Goal: Task Accomplishment & Management: Use online tool/utility

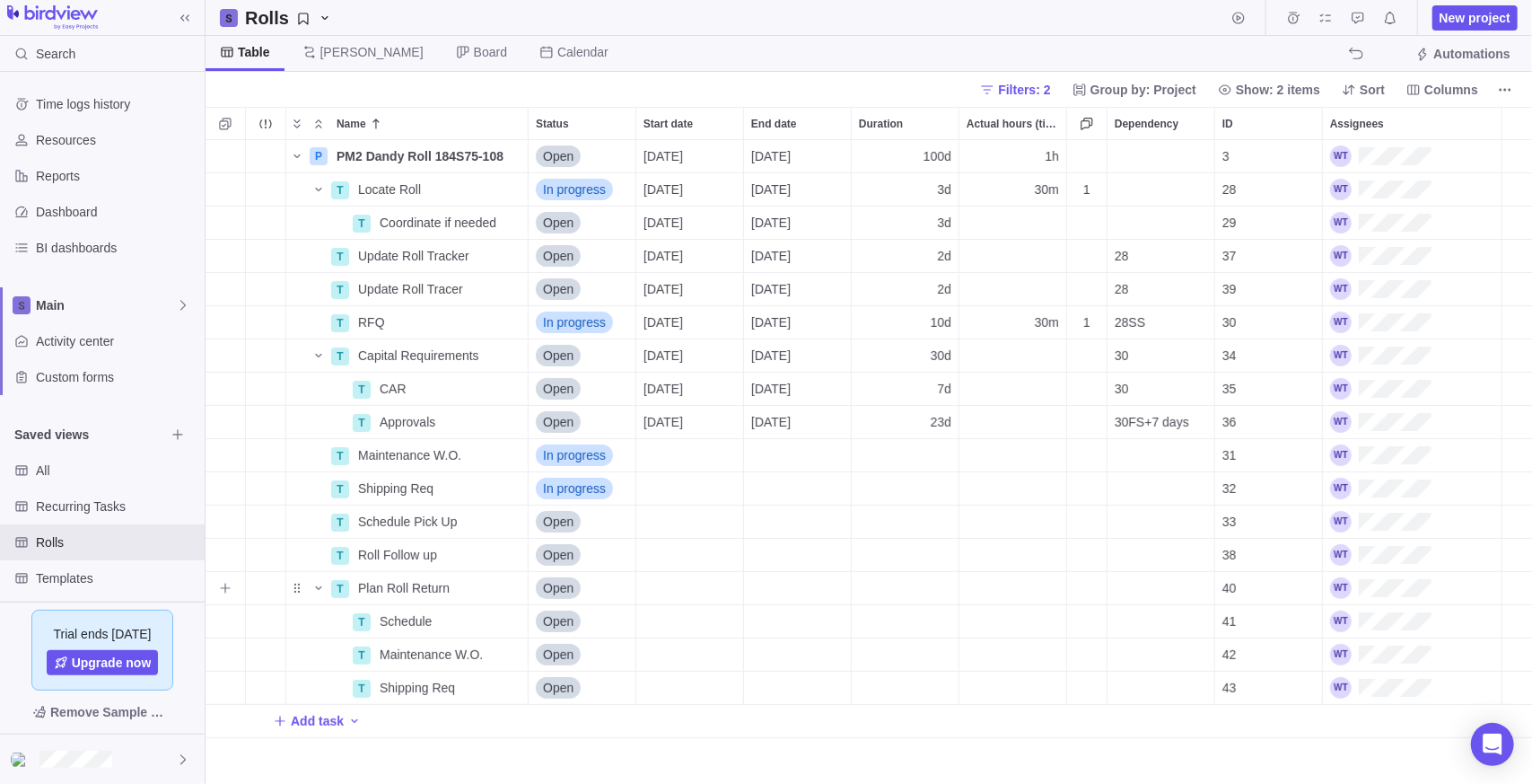
scroll to position [631, 1314]
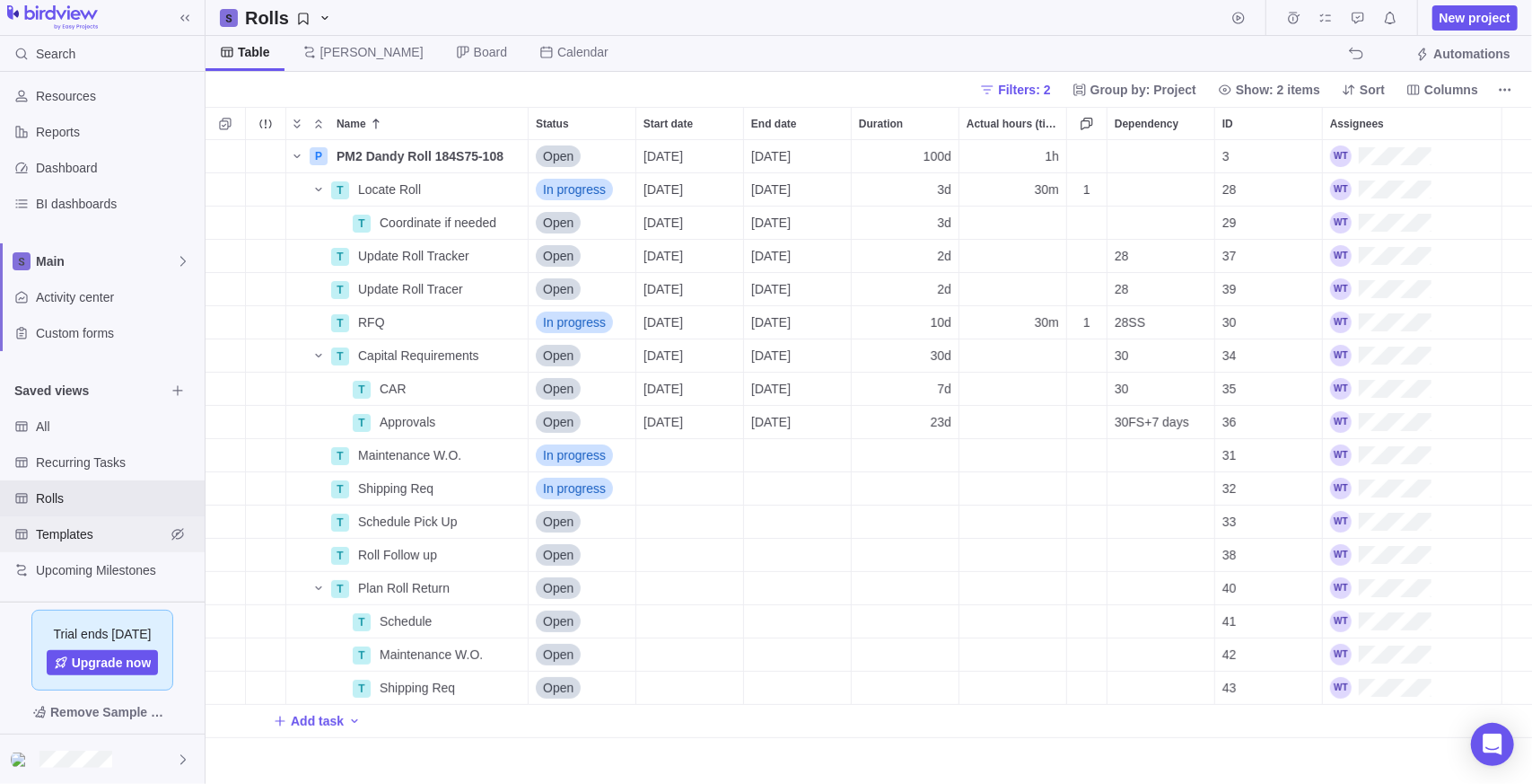
click at [81, 537] on span "Templates" at bounding box center [101, 534] width 129 height 18
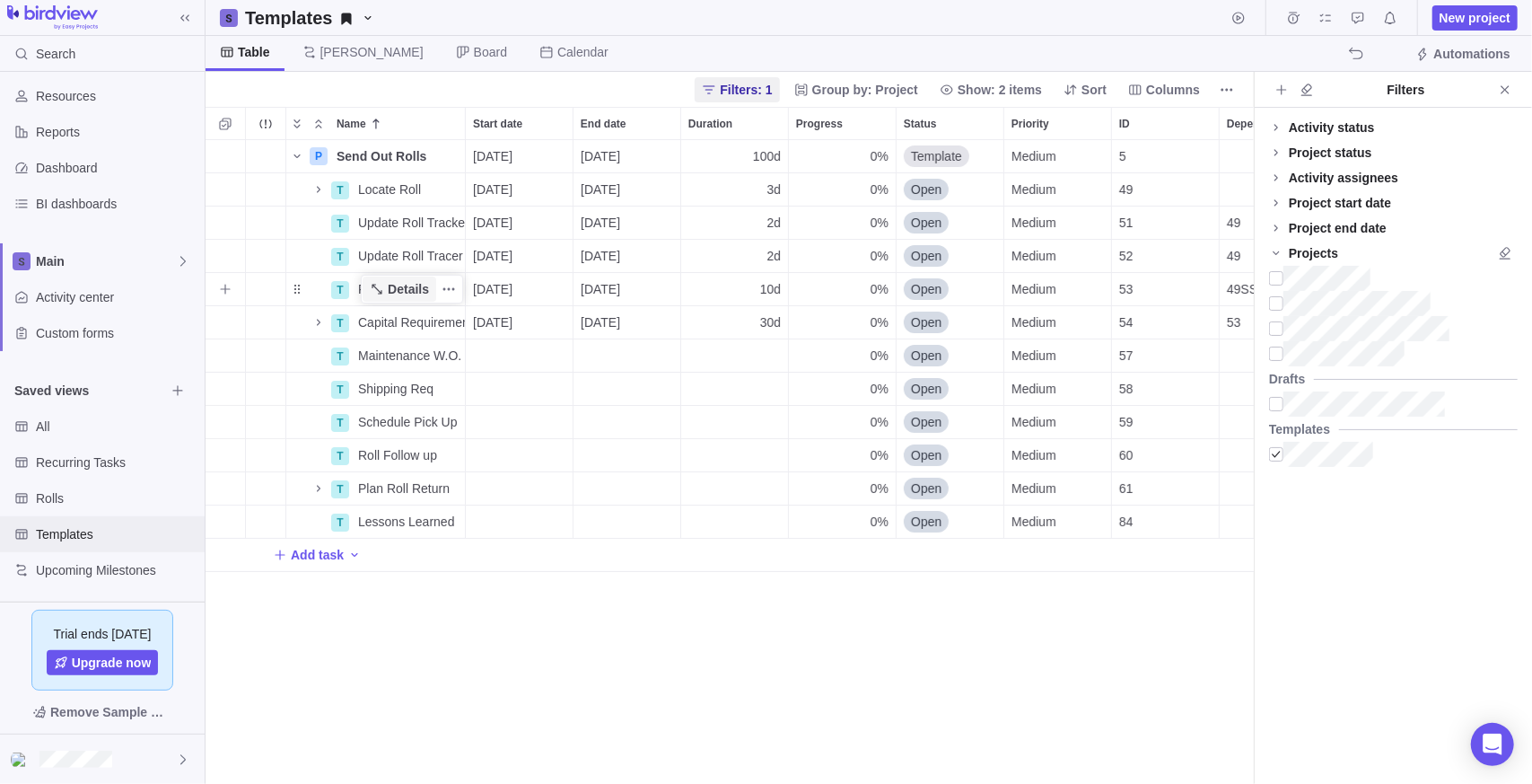
scroll to position [631, 1035]
click at [71, 493] on span "Rolls" at bounding box center [101, 498] width 129 height 18
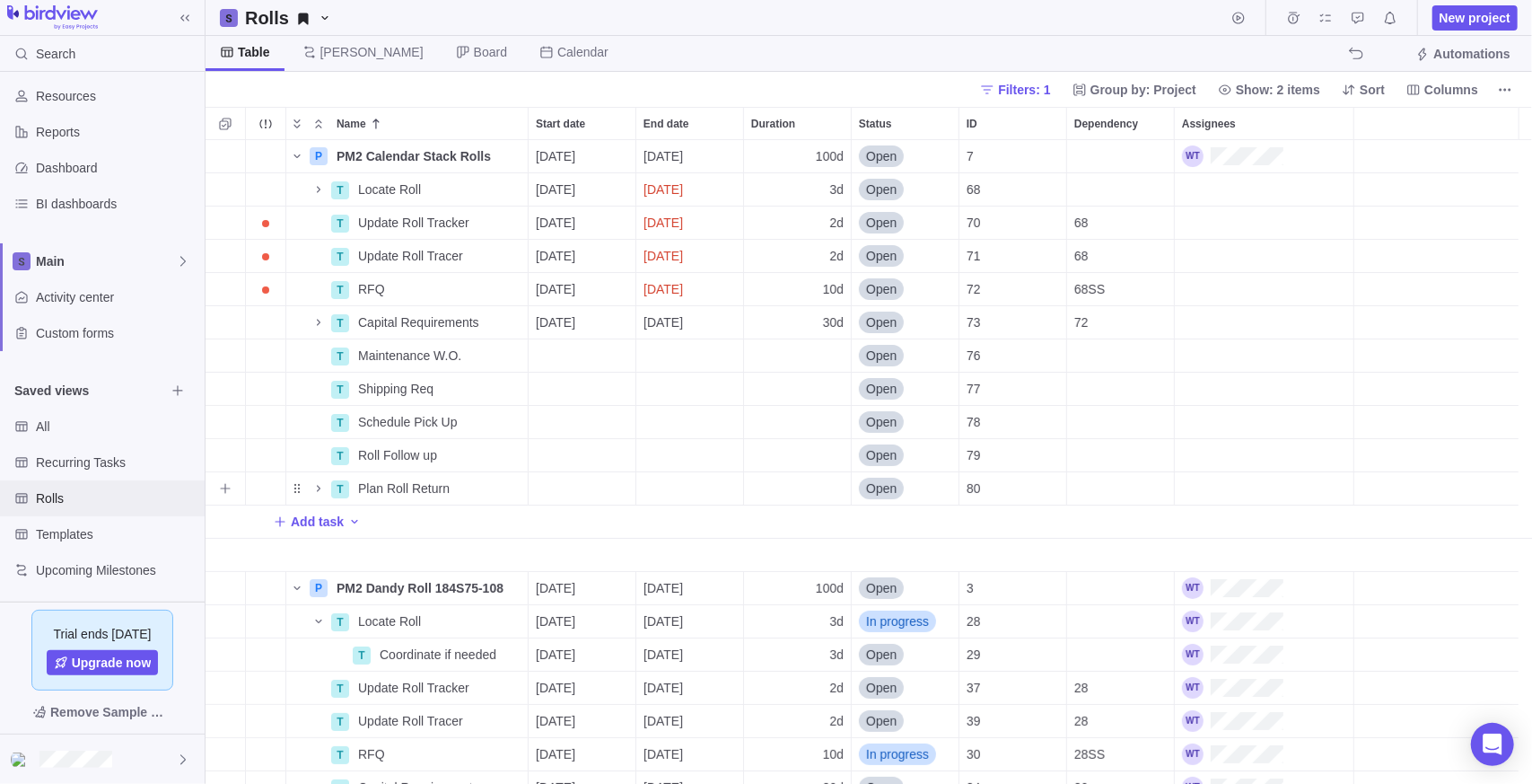
scroll to position [631, 1314]
click at [230, 117] on icon "Selection mode" at bounding box center [225, 123] width 15 height 15
click at [222, 159] on div "grid" at bounding box center [220, 156] width 15 height 25
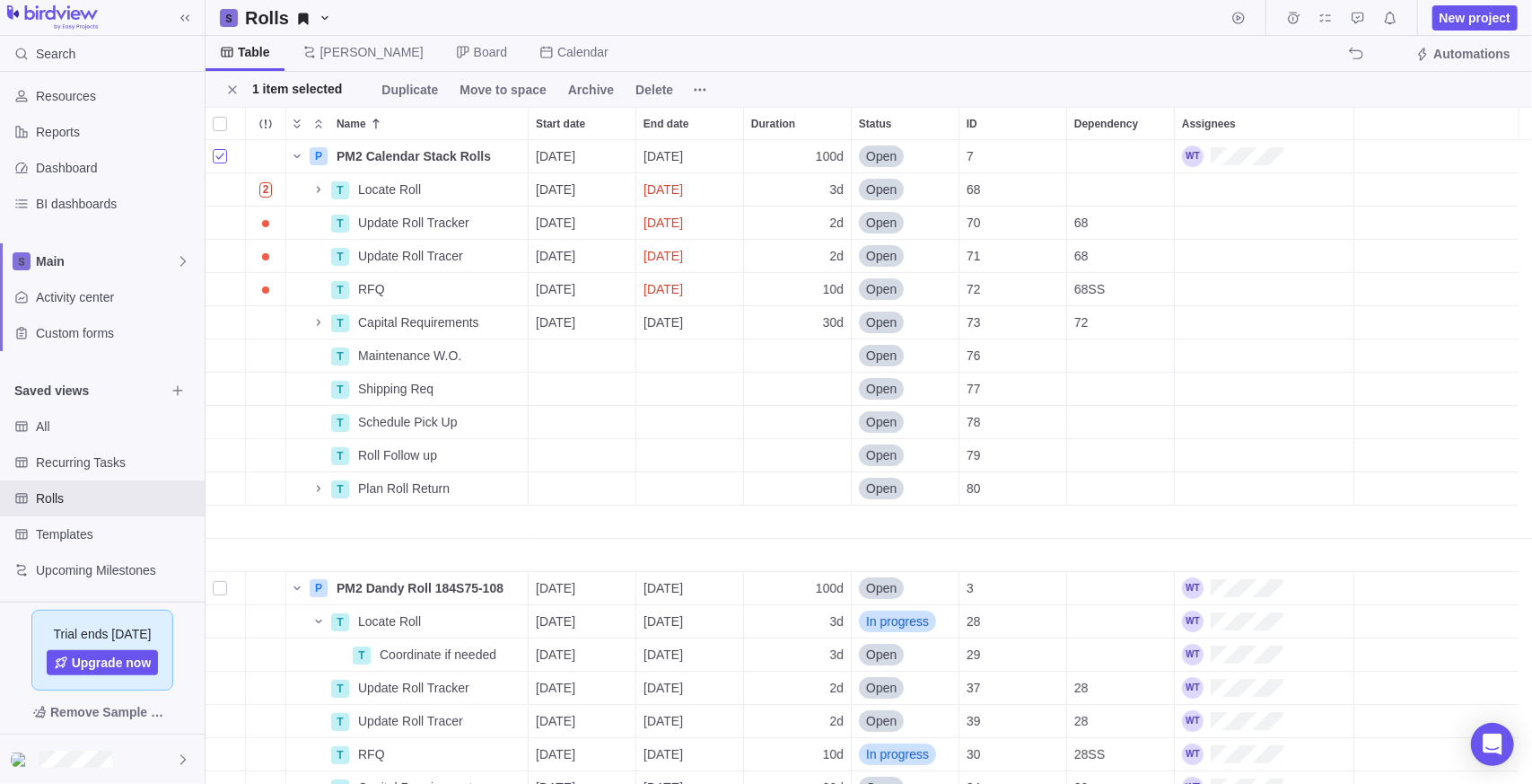
click at [221, 158] on div "grid" at bounding box center [220, 156] width 15 height 25
click at [216, 128] on div at bounding box center [220, 124] width 15 height 25
click at [218, 124] on div at bounding box center [220, 124] width 15 height 25
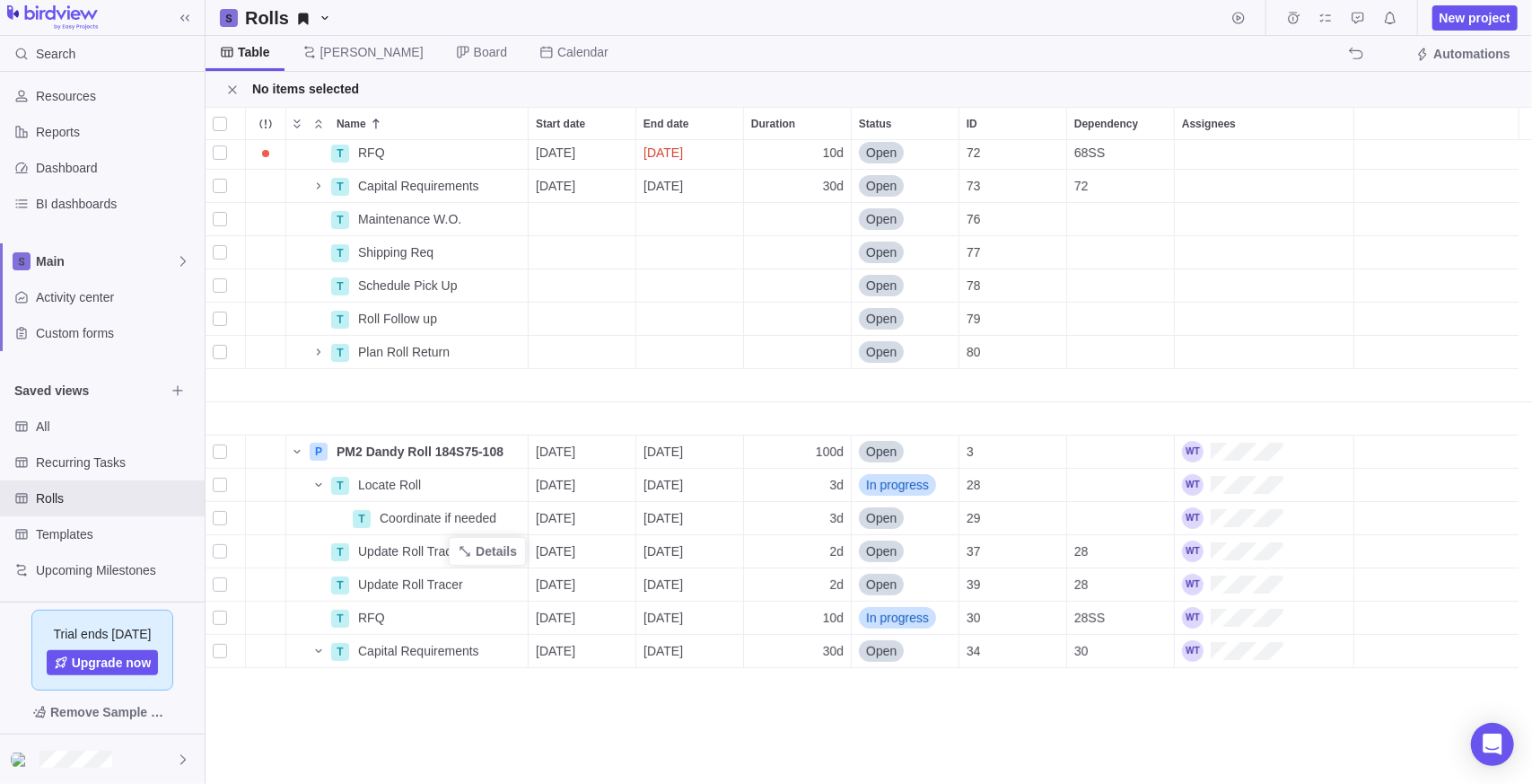
scroll to position [0, 0]
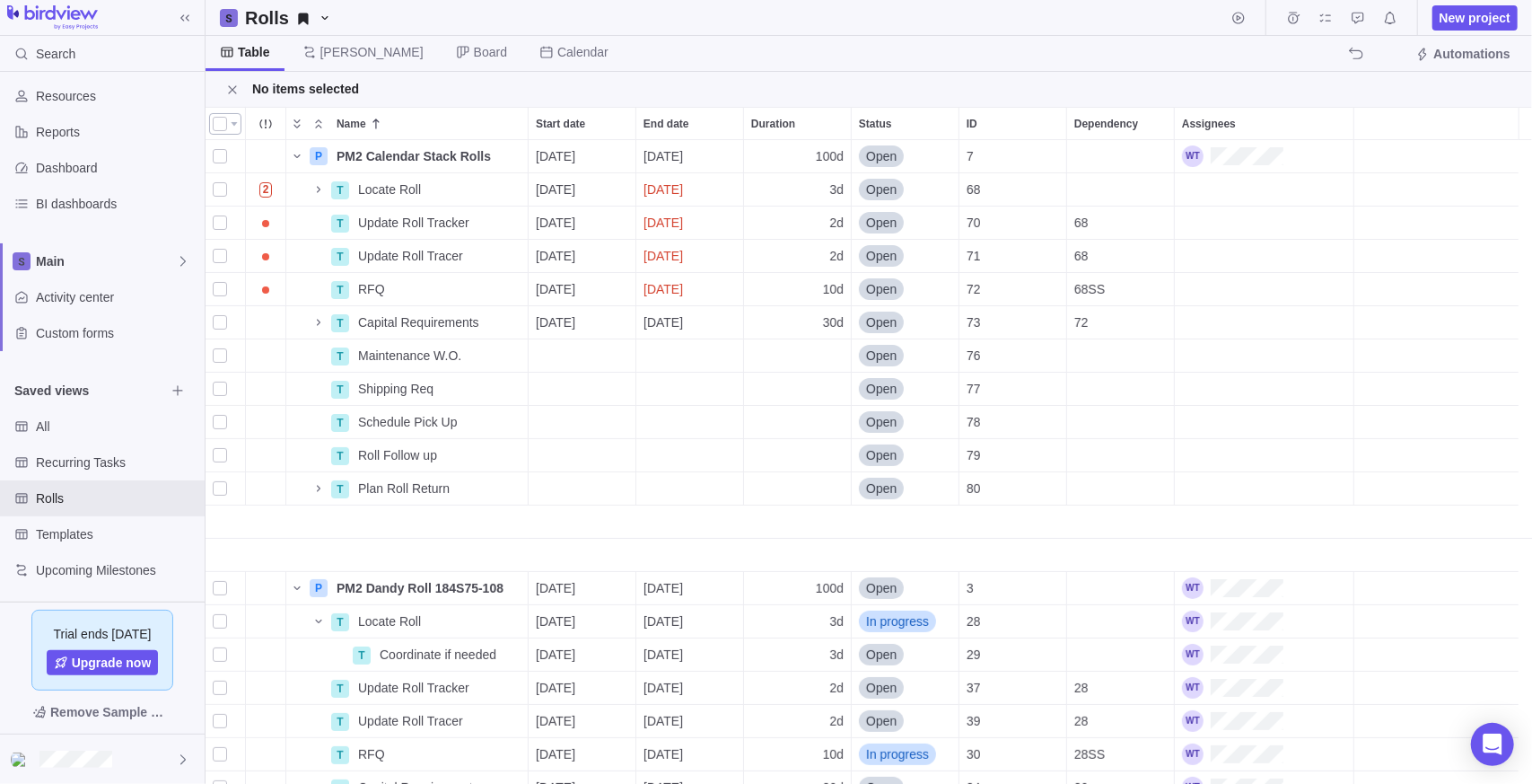
click at [215, 126] on div at bounding box center [220, 124] width 15 height 25
click at [405, 93] on span "Assign" at bounding box center [416, 90] width 42 height 18
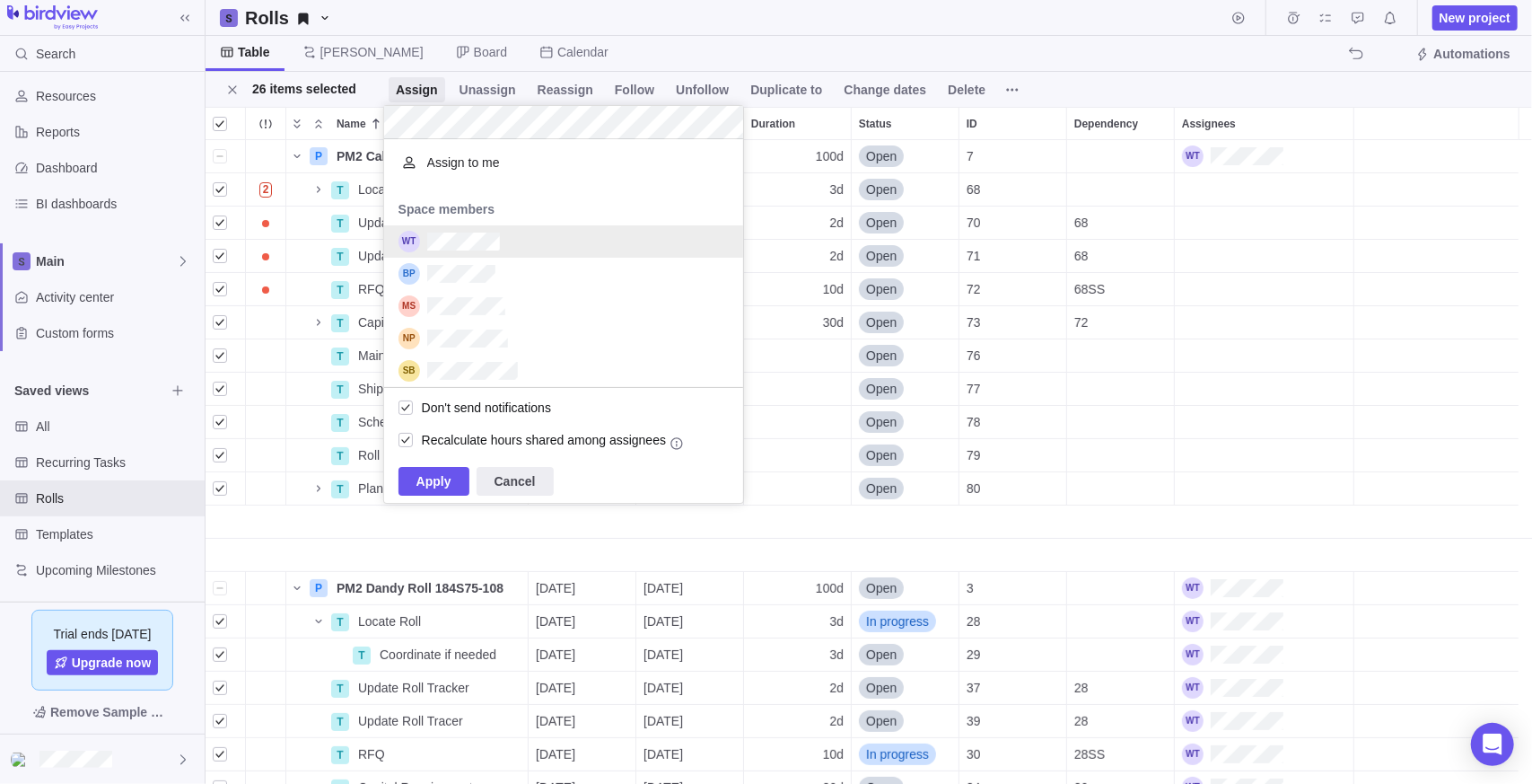
scroll to position [235, 345]
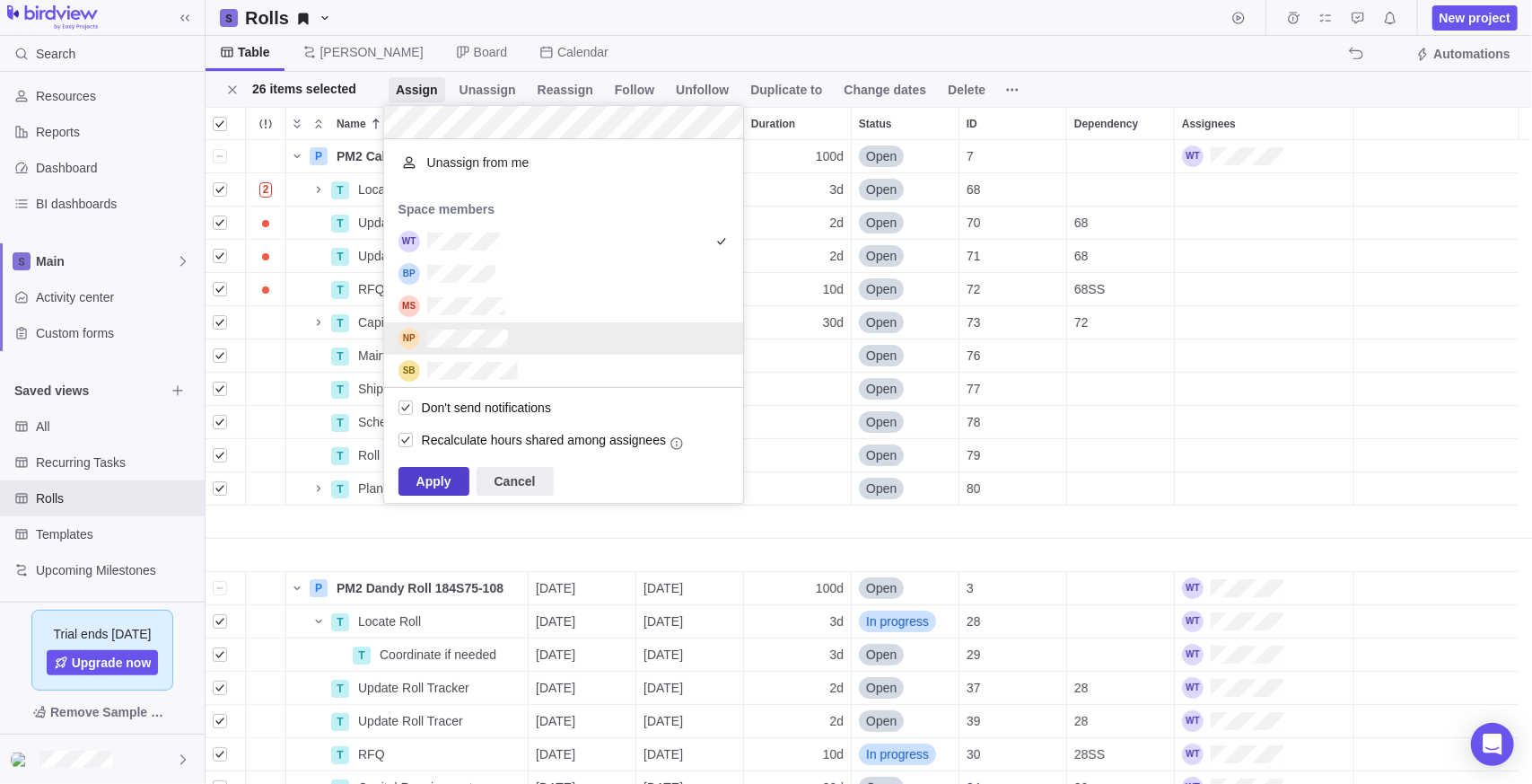
click at [432, 486] on span "Apply" at bounding box center [434, 481] width 35 height 22
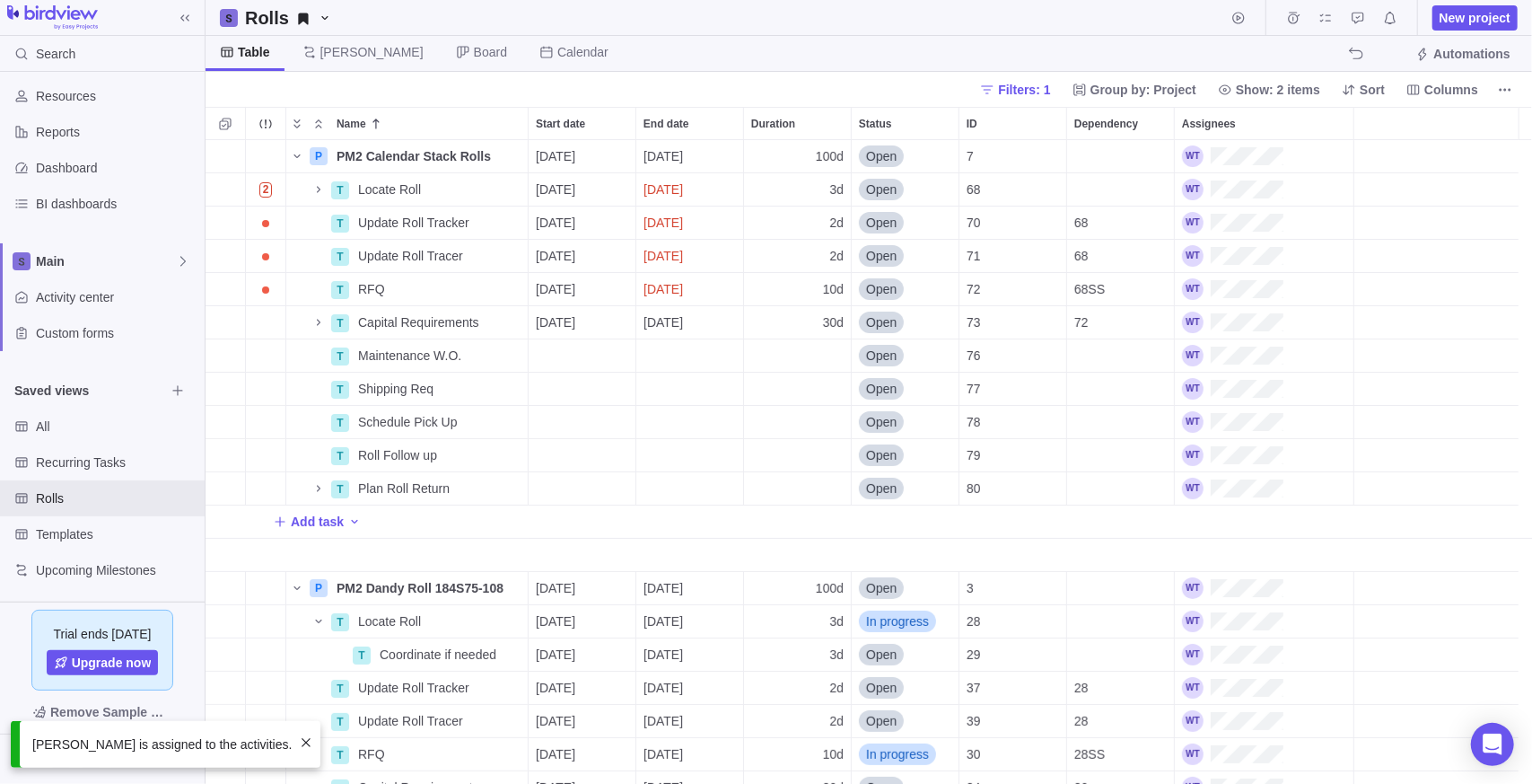
scroll to position [0, 0]
